Goal: Communication & Community: Share content

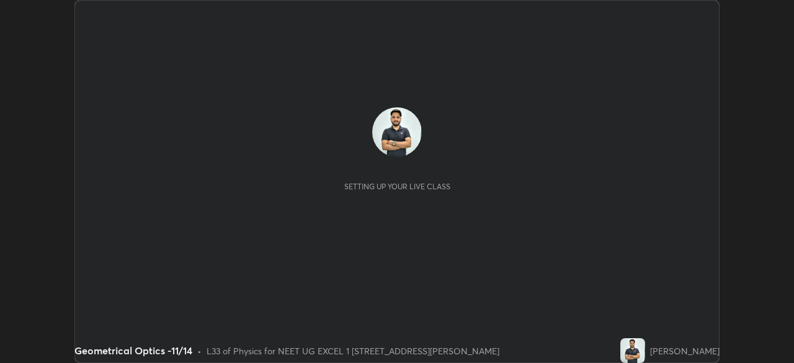
scroll to position [363, 794]
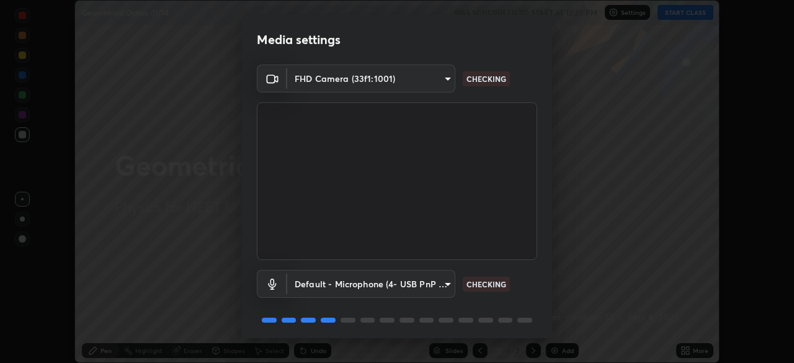
click at [449, 283] on body "Erase all Geometrical Optics -11/14 WAS SCHEDULED TO START AT 12:30 PM Settings…" at bounding box center [397, 181] width 794 height 363
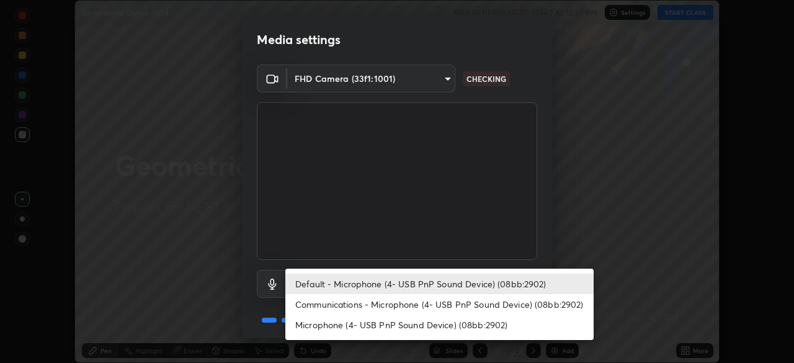
click at [428, 301] on li "Communications - Microphone (4- USB PnP Sound Device) (08bb:2902)" at bounding box center [439, 304] width 308 height 20
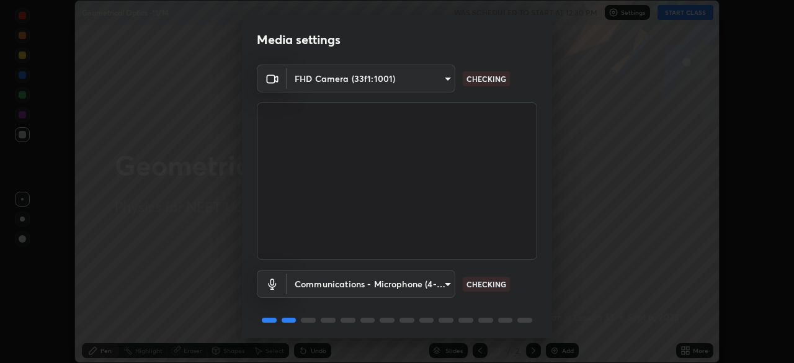
click at [425, 285] on body "Erase all Geometrical Optics -11/14 WAS SCHEDULED TO START AT 12:30 PM Settings…" at bounding box center [397, 181] width 794 height 363
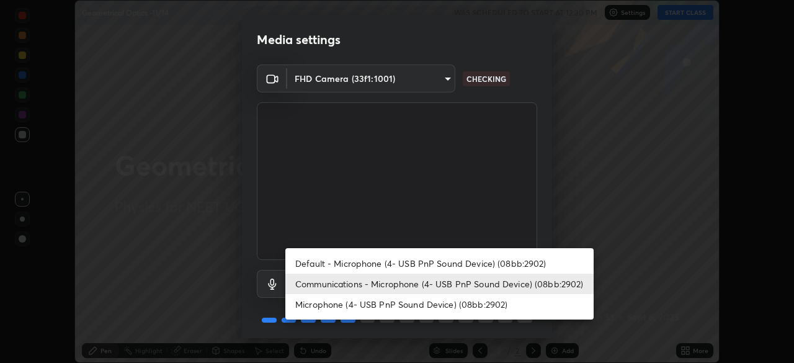
click at [422, 265] on li "Default - Microphone (4- USB PnP Sound Device) (08bb:2902)" at bounding box center [439, 263] width 308 height 20
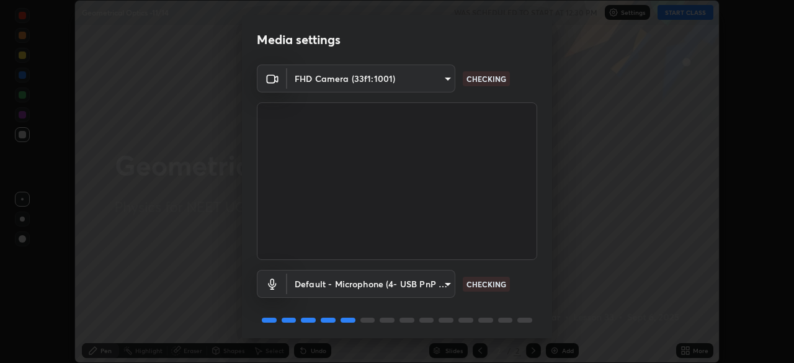
type input "default"
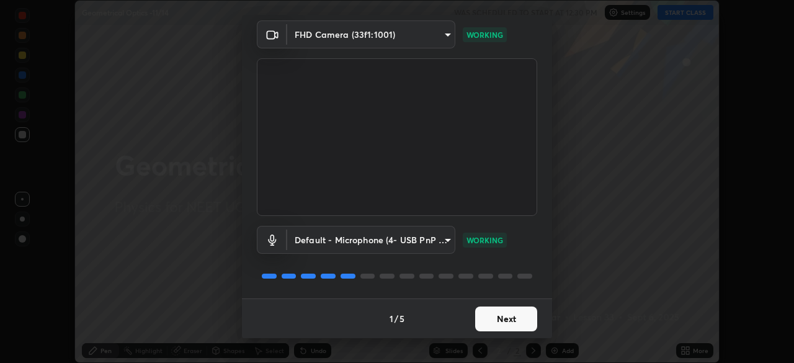
click at [529, 313] on button "Next" at bounding box center [506, 318] width 62 height 25
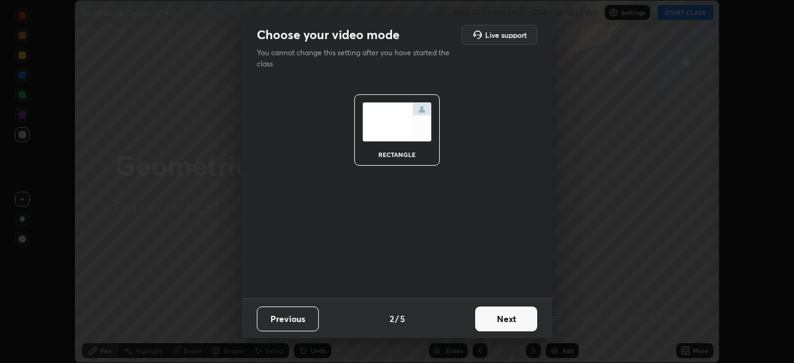
scroll to position [0, 0]
click at [518, 316] on button "Next" at bounding box center [506, 318] width 62 height 25
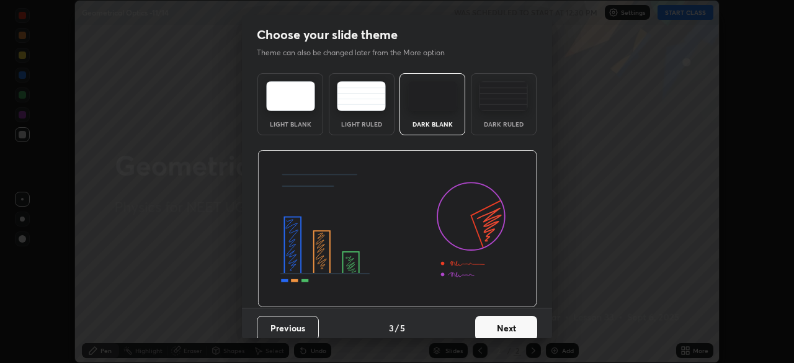
click at [513, 110] on img at bounding box center [503, 96] width 49 height 30
click at [516, 324] on button "Next" at bounding box center [506, 328] width 62 height 25
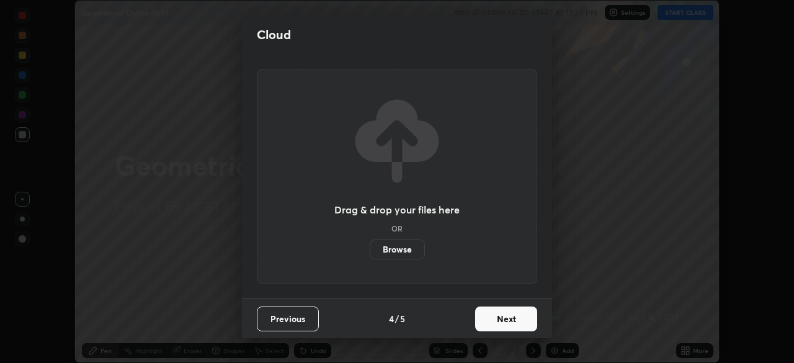
click at [514, 317] on button "Next" at bounding box center [506, 318] width 62 height 25
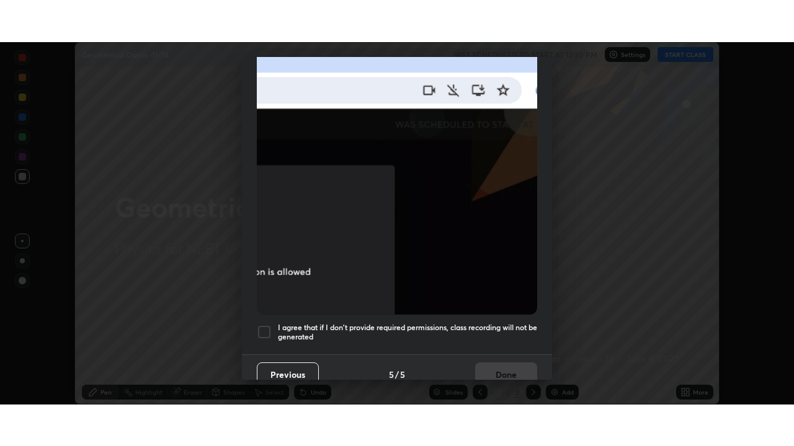
scroll to position [297, 0]
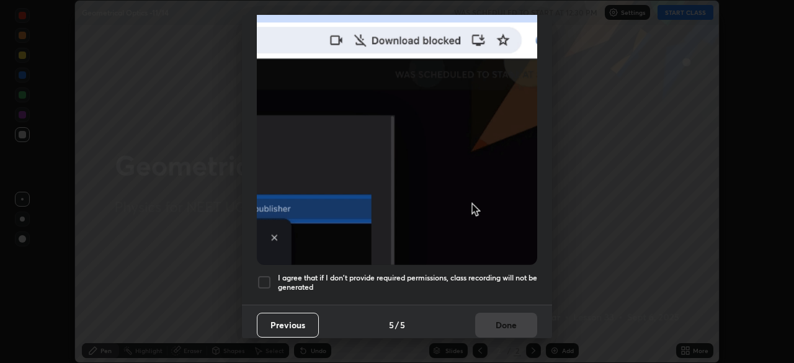
click at [272, 275] on div "I agree that if I don't provide required permissions, class recording will not …" at bounding box center [397, 282] width 280 height 15
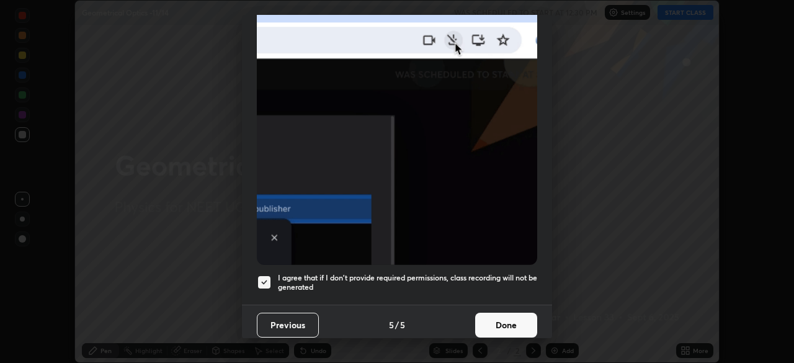
click at [518, 312] on button "Done" at bounding box center [506, 324] width 62 height 25
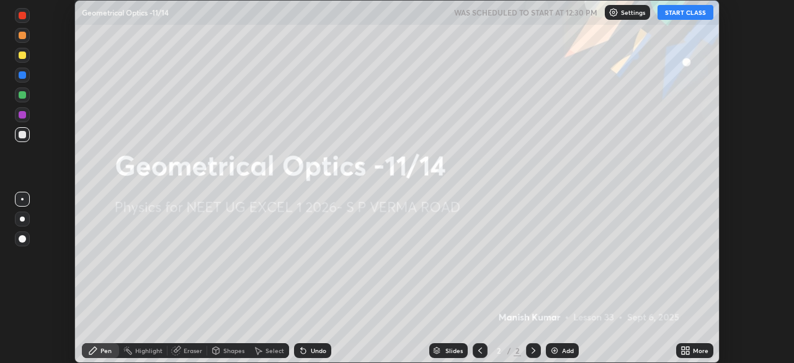
click at [693, 15] on button "START CLASS" at bounding box center [685, 12] width 56 height 15
click at [688, 348] on icon at bounding box center [687, 348] width 3 height 3
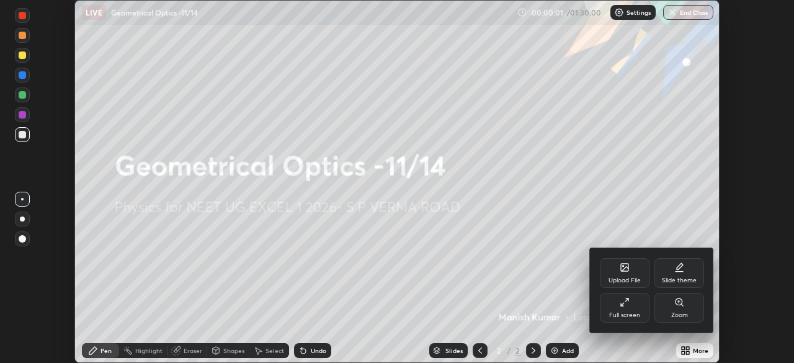
click at [635, 314] on div "Full screen" at bounding box center [624, 315] width 31 height 6
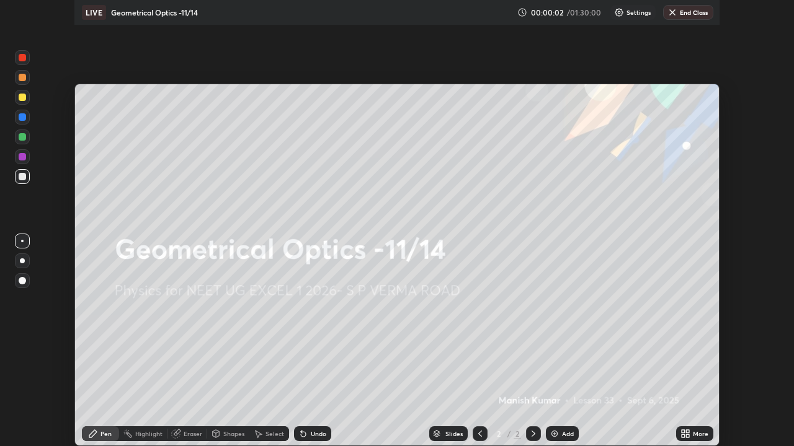
scroll to position [446, 794]
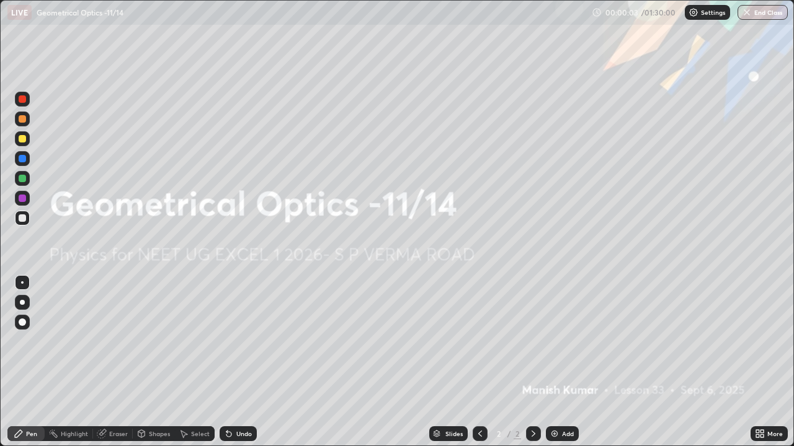
click at [574, 362] on div "Add" at bounding box center [562, 434] width 33 height 15
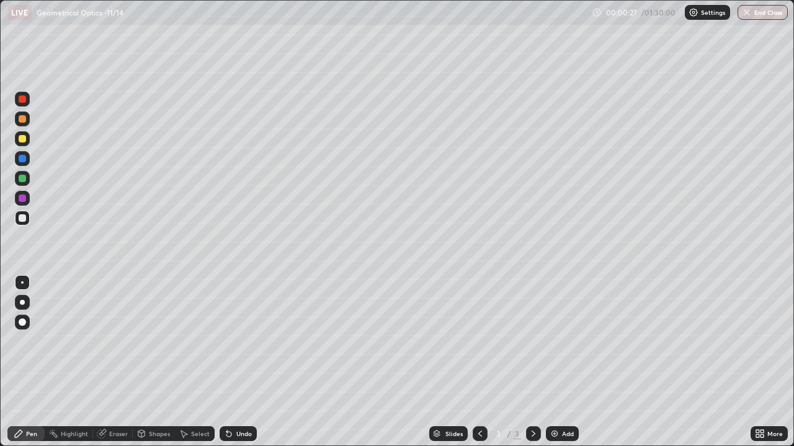
click at [22, 120] on div at bounding box center [22, 118] width 7 height 7
click at [25, 218] on div at bounding box center [22, 218] width 7 height 7
click at [232, 362] on div "Undo" at bounding box center [237, 434] width 37 height 15
click at [27, 139] on div at bounding box center [22, 138] width 15 height 15
click at [249, 362] on div "Undo" at bounding box center [237, 434] width 37 height 15
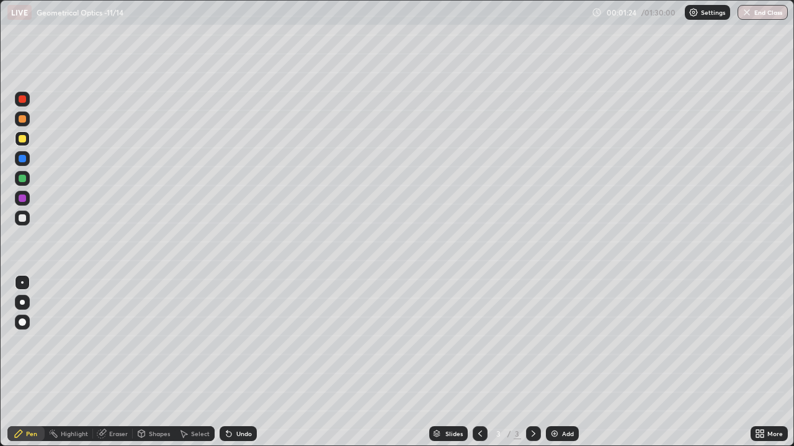
click at [29, 221] on div at bounding box center [22, 218] width 15 height 15
click at [23, 139] on div at bounding box center [22, 138] width 7 height 7
click at [554, 362] on img at bounding box center [554, 434] width 10 height 10
click at [25, 219] on div at bounding box center [22, 218] width 7 height 7
click at [25, 100] on div at bounding box center [22, 98] width 7 height 7
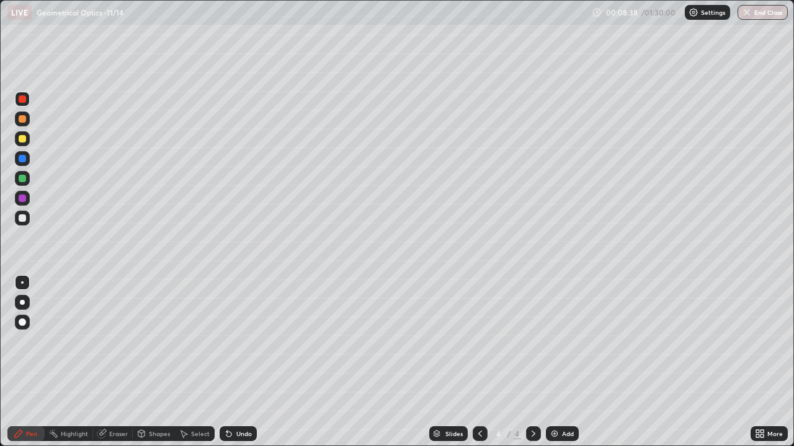
click at [23, 218] on div at bounding box center [22, 218] width 7 height 7
click at [25, 138] on div at bounding box center [22, 138] width 7 height 7
click at [22, 100] on div at bounding box center [22, 98] width 7 height 7
click at [559, 362] on div "Add" at bounding box center [562, 434] width 33 height 15
click at [21, 220] on div at bounding box center [22, 218] width 7 height 7
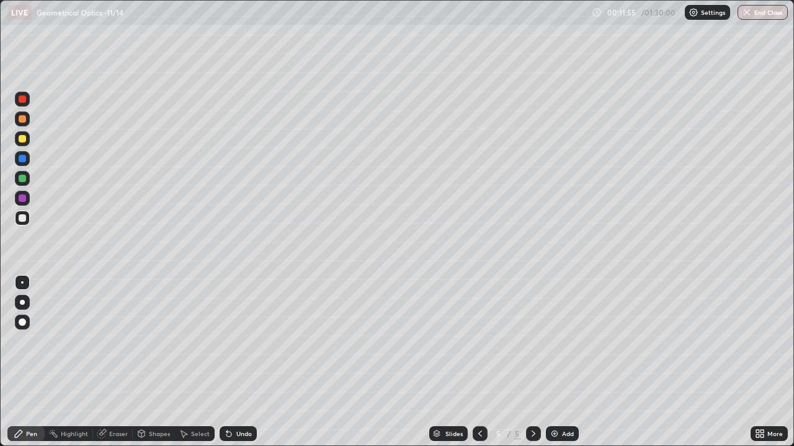
click at [23, 218] on div at bounding box center [22, 218] width 7 height 7
click at [24, 179] on div at bounding box center [22, 178] width 7 height 7
click at [24, 144] on div at bounding box center [22, 138] width 15 height 15
click at [27, 216] on div at bounding box center [22, 218] width 15 height 15
click at [249, 362] on div "Undo" at bounding box center [237, 434] width 37 height 15
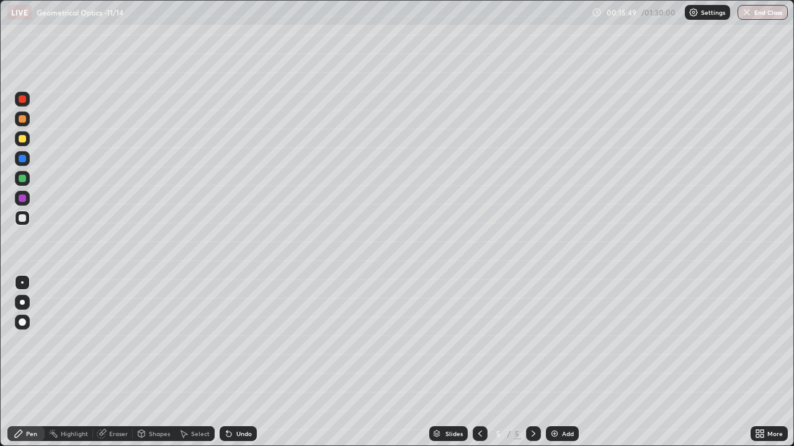
click at [244, 362] on div "Undo" at bounding box center [243, 434] width 15 height 6
click at [27, 219] on div at bounding box center [22, 218] width 15 height 15
click at [119, 362] on div "Eraser" at bounding box center [118, 434] width 19 height 6
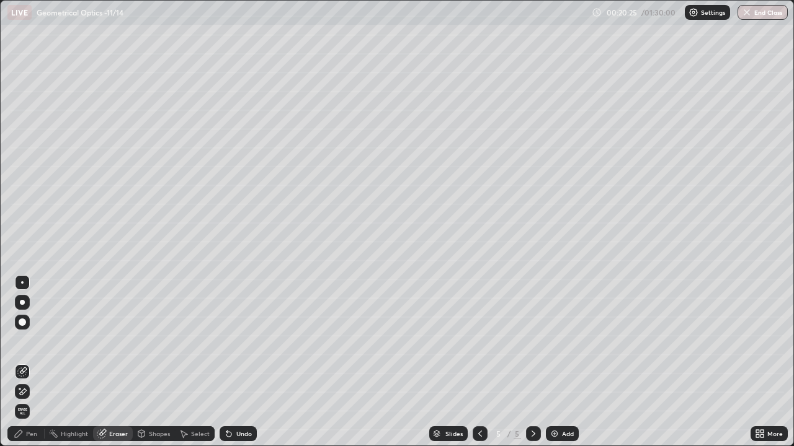
click at [31, 362] on div "Pen" at bounding box center [31, 434] width 11 height 6
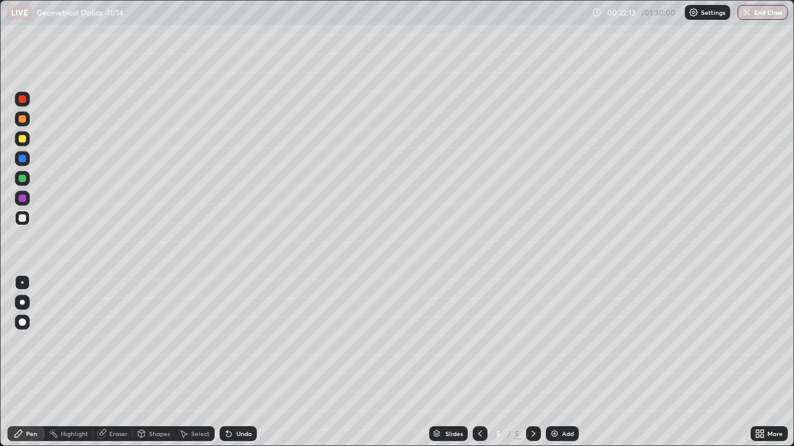
click at [23, 220] on div at bounding box center [22, 218] width 7 height 7
click at [74, 362] on div "Highlight" at bounding box center [74, 434] width 27 height 6
click at [111, 362] on div "Eraser" at bounding box center [118, 434] width 19 height 6
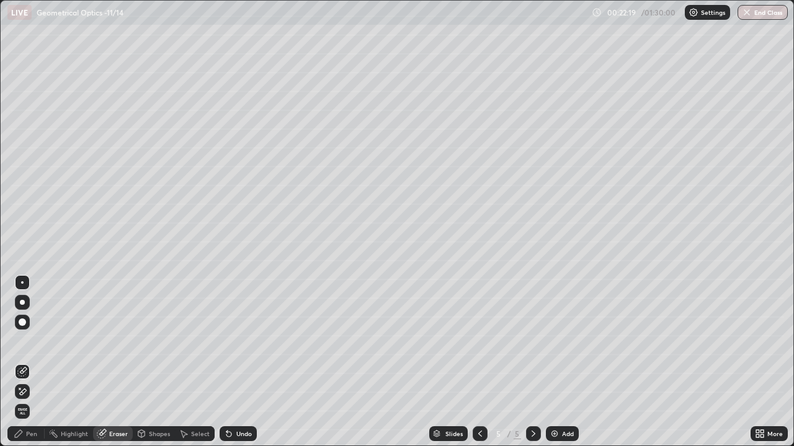
click at [26, 362] on div "Pen" at bounding box center [25, 434] width 37 height 15
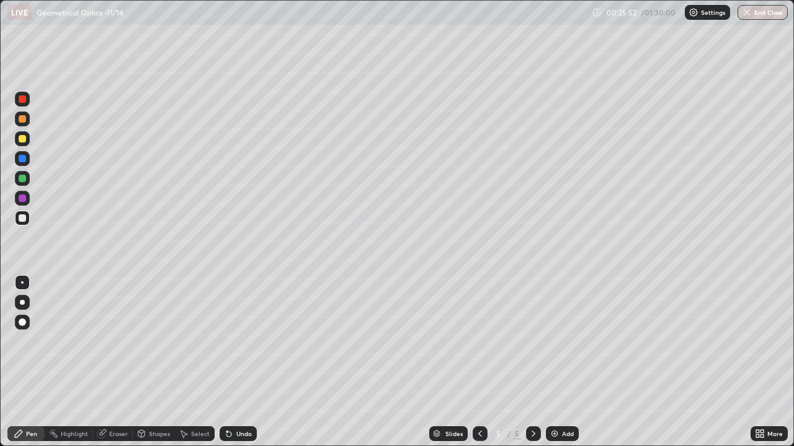
click at [554, 362] on img at bounding box center [554, 434] width 10 height 10
click at [27, 139] on div at bounding box center [22, 138] width 15 height 15
click at [24, 217] on div at bounding box center [22, 218] width 7 height 7
click at [24, 177] on div at bounding box center [22, 178] width 7 height 7
click at [24, 221] on div at bounding box center [22, 218] width 7 height 7
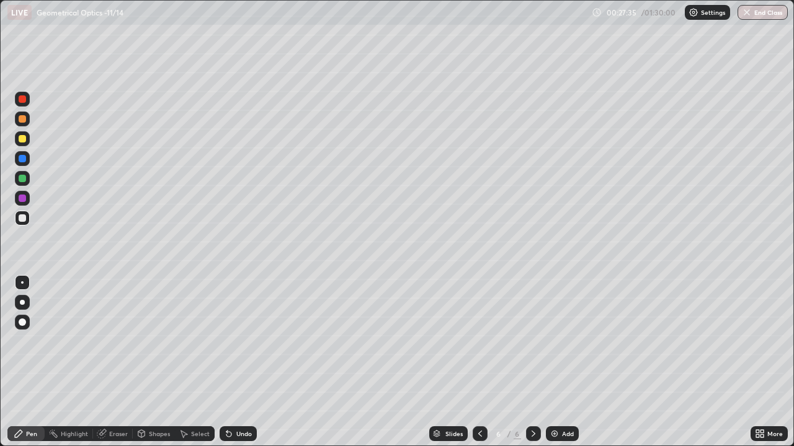
click at [24, 138] on div at bounding box center [22, 138] width 7 height 7
click at [555, 362] on img at bounding box center [554, 434] width 10 height 10
click at [24, 218] on div at bounding box center [22, 218] width 7 height 7
click at [23, 122] on div at bounding box center [22, 118] width 7 height 7
click at [27, 100] on div at bounding box center [22, 99] width 15 height 15
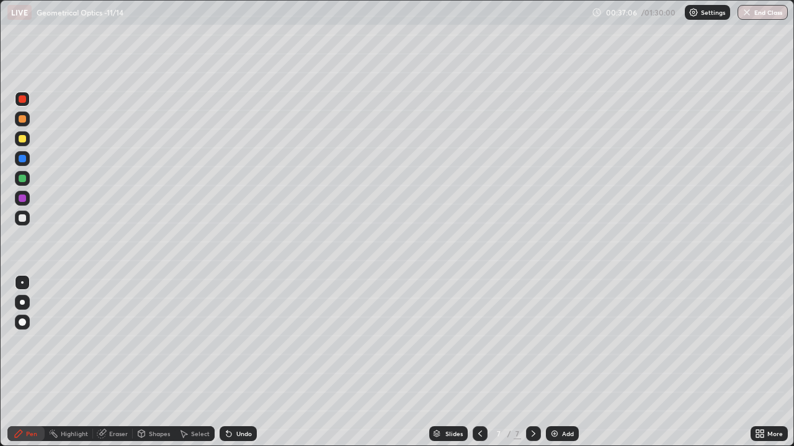
click at [231, 362] on icon at bounding box center [229, 434] width 10 height 10
click at [227, 362] on icon at bounding box center [228, 434] width 5 height 5
click at [228, 362] on icon at bounding box center [229, 434] width 10 height 10
click at [22, 142] on div at bounding box center [22, 138] width 7 height 7
click at [568, 362] on div "Add" at bounding box center [562, 434] width 33 height 15
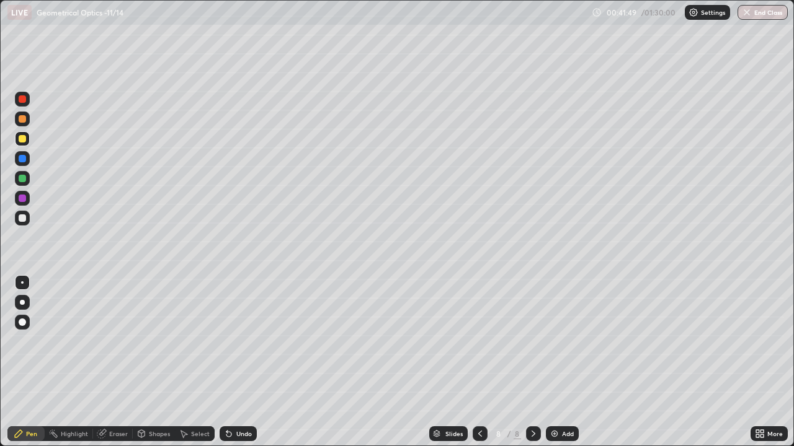
click at [25, 218] on div at bounding box center [22, 218] width 7 height 7
click at [23, 140] on div at bounding box center [22, 138] width 7 height 7
click at [27, 218] on div at bounding box center [22, 218] width 15 height 15
click at [24, 100] on div at bounding box center [22, 98] width 7 height 7
click at [562, 362] on div "Add" at bounding box center [568, 434] width 12 height 6
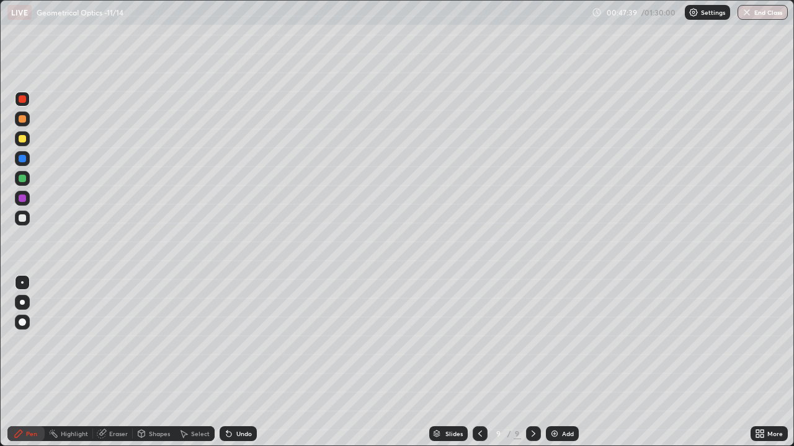
click at [25, 139] on div at bounding box center [22, 138] width 7 height 7
click at [24, 217] on div at bounding box center [22, 218] width 7 height 7
click at [24, 179] on div at bounding box center [22, 178] width 7 height 7
click at [26, 203] on div at bounding box center [22, 198] width 15 height 15
click at [24, 140] on div at bounding box center [22, 138] width 7 height 7
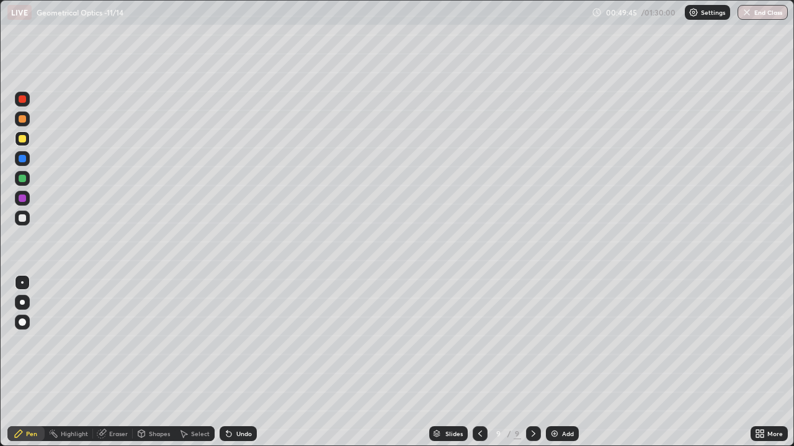
click at [22, 178] on div at bounding box center [22, 178] width 7 height 7
click at [23, 159] on div at bounding box center [22, 158] width 7 height 7
click at [20, 219] on div at bounding box center [22, 218] width 7 height 7
click at [23, 198] on div at bounding box center [22, 198] width 7 height 7
click at [24, 120] on div at bounding box center [22, 118] width 7 height 7
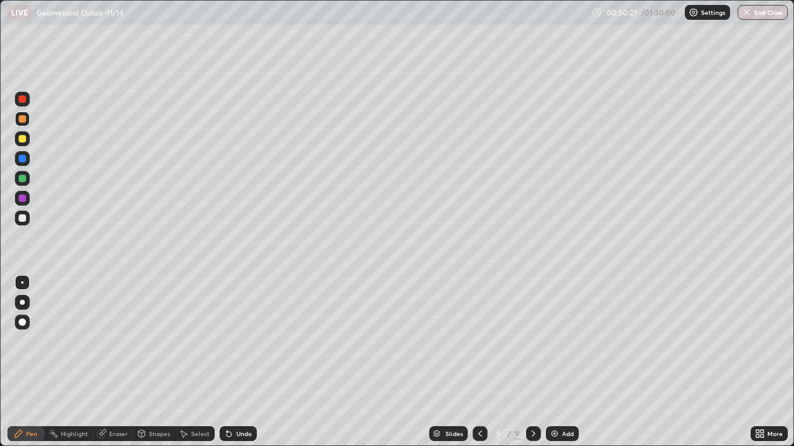
click at [232, 362] on div "Undo" at bounding box center [237, 434] width 37 height 15
click at [25, 100] on div at bounding box center [22, 98] width 7 height 7
click at [239, 362] on div "Undo" at bounding box center [243, 434] width 15 height 6
click at [24, 216] on div at bounding box center [22, 218] width 7 height 7
click at [243, 362] on div "Undo" at bounding box center [243, 434] width 15 height 6
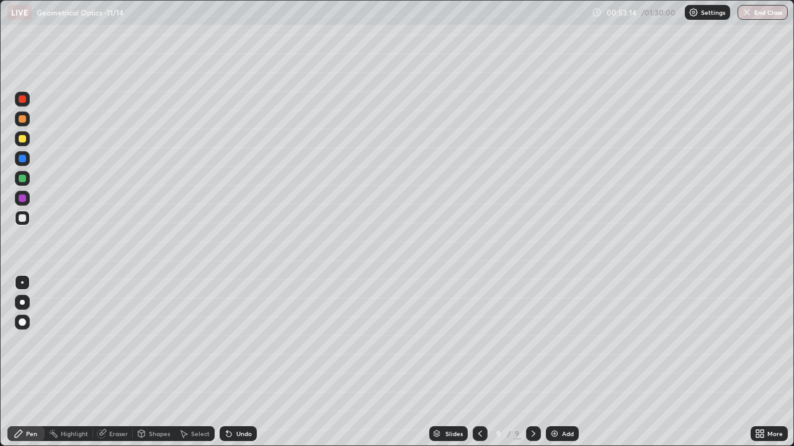
click at [238, 362] on div "Undo" at bounding box center [243, 434] width 15 height 6
click at [28, 103] on div at bounding box center [22, 99] width 15 height 15
click at [22, 180] on div at bounding box center [22, 178] width 7 height 7
click at [566, 362] on div "Add" at bounding box center [568, 434] width 12 height 6
click at [27, 218] on div at bounding box center [22, 218] width 15 height 15
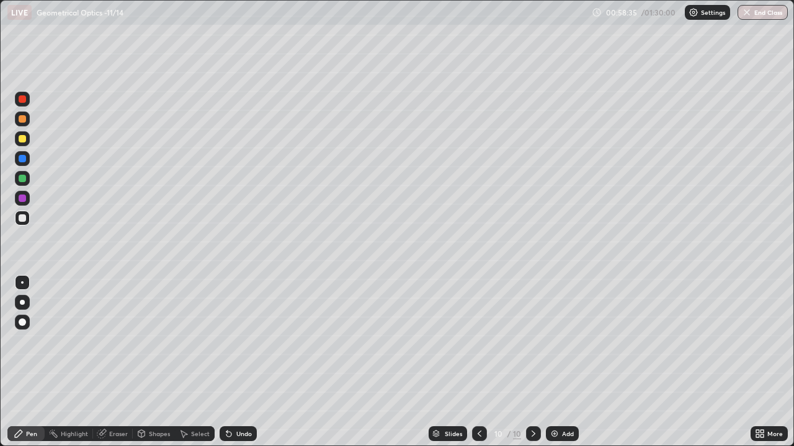
click at [24, 139] on div at bounding box center [22, 138] width 7 height 7
click at [28, 180] on div at bounding box center [22, 178] width 15 height 15
click at [565, 362] on div "Add" at bounding box center [568, 434] width 12 height 6
click at [23, 218] on div at bounding box center [22, 218] width 7 height 7
click at [25, 140] on div at bounding box center [22, 138] width 7 height 7
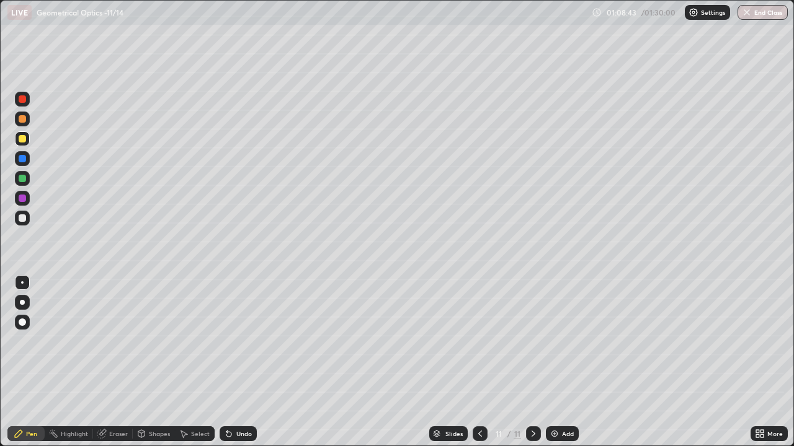
click at [25, 219] on div at bounding box center [22, 218] width 7 height 7
click at [28, 117] on div at bounding box center [22, 119] width 15 height 15
click at [20, 98] on div at bounding box center [22, 98] width 7 height 7
click at [24, 179] on div at bounding box center [22, 178] width 7 height 7
click at [568, 362] on div "Add" at bounding box center [562, 434] width 33 height 15
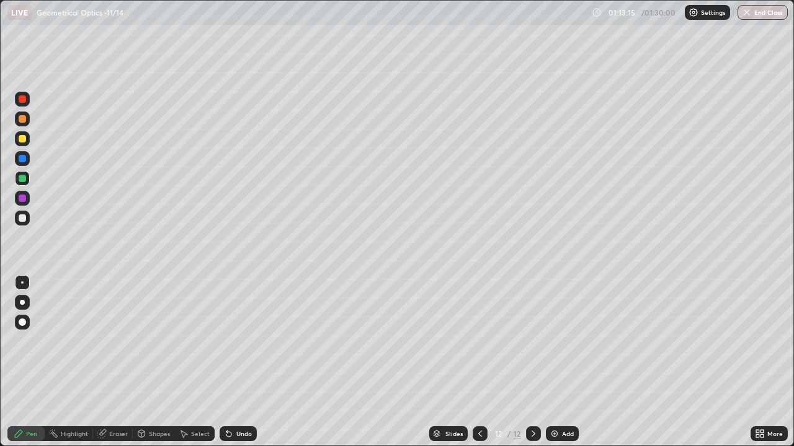
click at [28, 221] on div at bounding box center [22, 218] width 15 height 15
click at [486, 362] on div at bounding box center [479, 434] width 15 height 15
click at [535, 362] on icon at bounding box center [533, 434] width 10 height 10
click at [23, 179] on div at bounding box center [22, 178] width 7 height 7
click at [27, 216] on div at bounding box center [22, 218] width 15 height 15
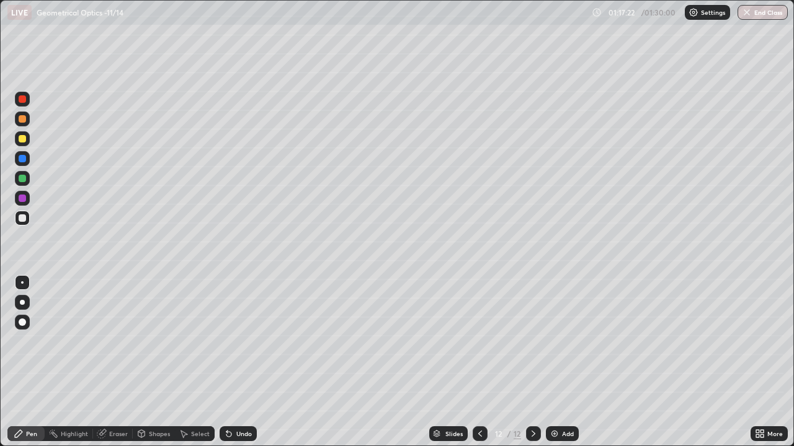
click at [27, 117] on div at bounding box center [22, 119] width 15 height 15
click at [764, 12] on button "End Class" at bounding box center [762, 12] width 50 height 15
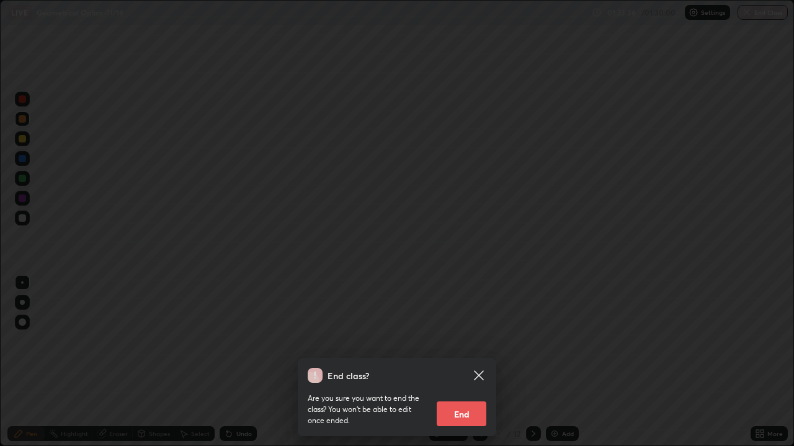
click at [462, 362] on button "End" at bounding box center [461, 414] width 50 height 25
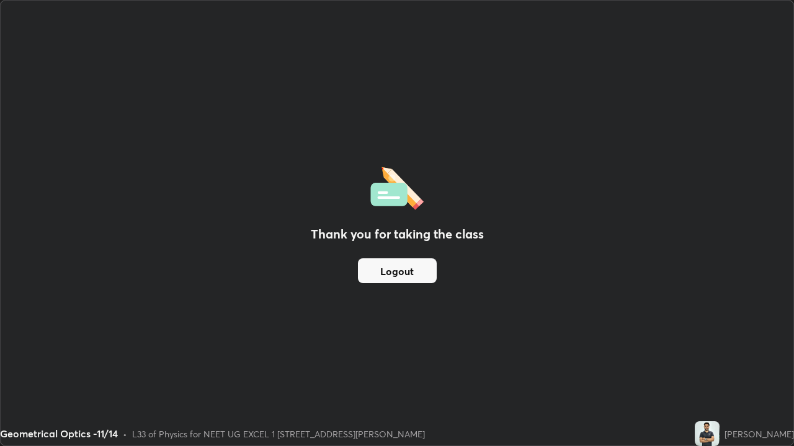
click at [402, 273] on button "Logout" at bounding box center [397, 271] width 79 height 25
